Goal: Transaction & Acquisition: Book appointment/travel/reservation

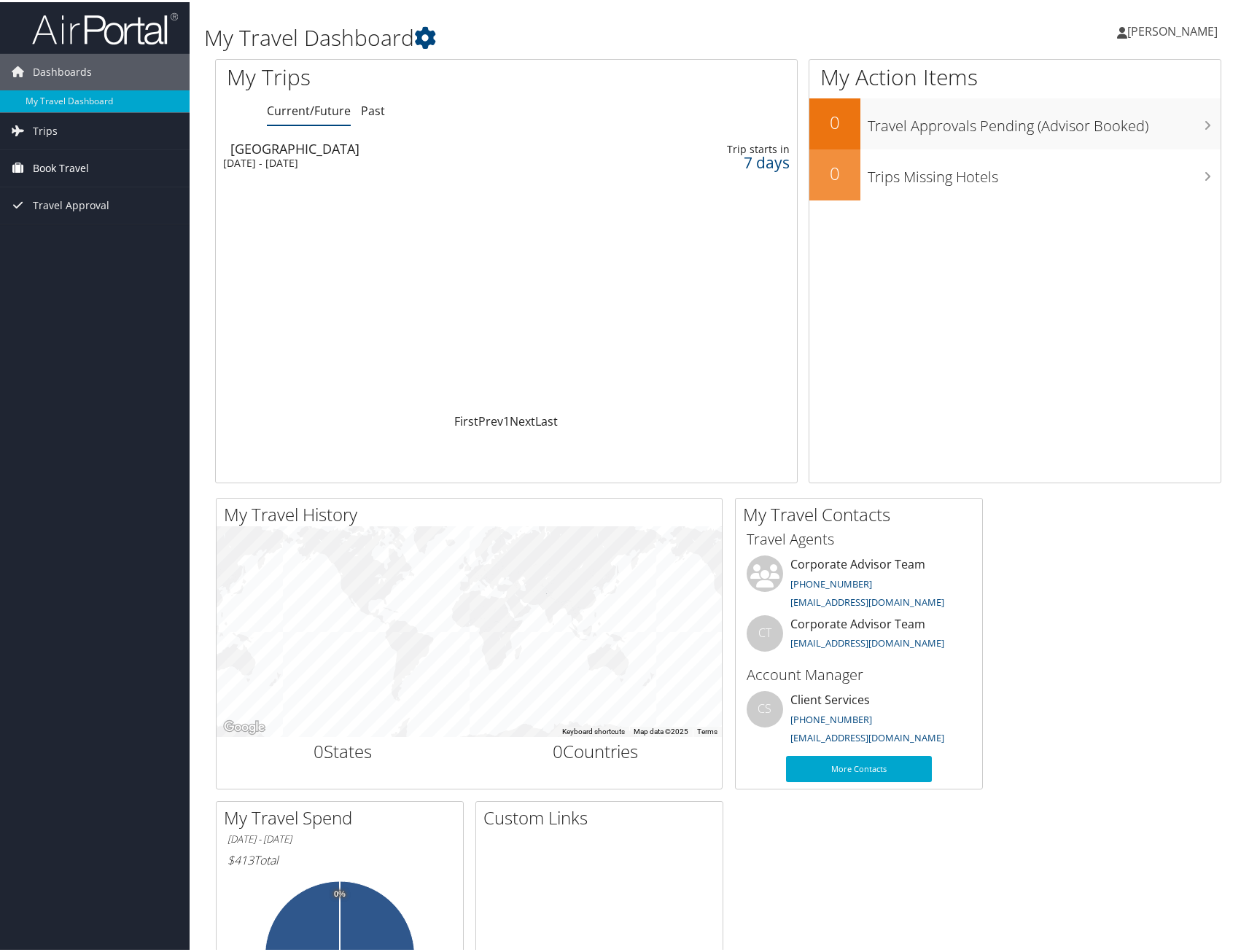
click at [100, 154] on link "Book Travel" at bounding box center [95, 166] width 190 height 36
click at [127, 238] on link "Book/Manage Online Trips" at bounding box center [95, 239] width 190 height 22
